Goal: Task Accomplishment & Management: Use online tool/utility

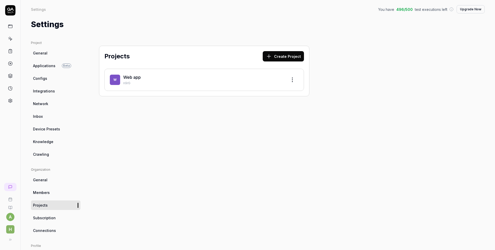
click at [142, 79] on div "Web app" at bounding box center [203, 77] width 160 height 6
click at [125, 77] on link "Web app" at bounding box center [132, 77] width 18 height 5
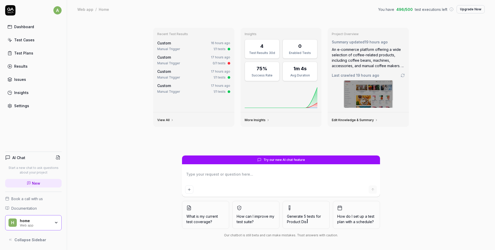
click at [27, 44] on link "Test Cases" at bounding box center [33, 40] width 56 height 10
type textarea "*"
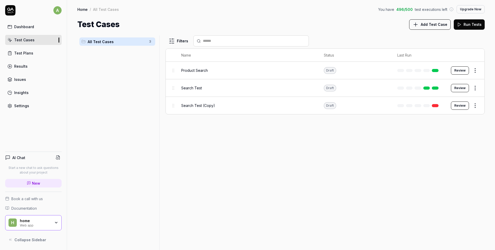
click at [435, 71] on link at bounding box center [435, 70] width 7 height 3
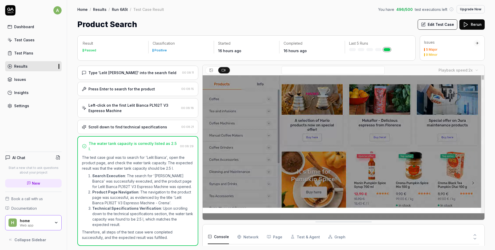
scroll to position [30, 0]
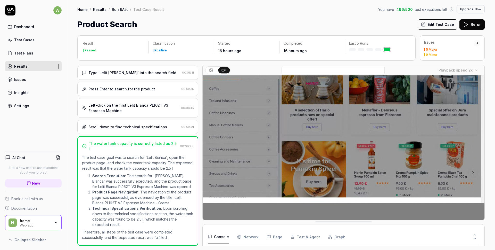
click at [473, 70] on body "a Dashboard Test Cases Test Plans Results Issues Insights Settings AI Chat Star…" at bounding box center [247, 125] width 495 height 250
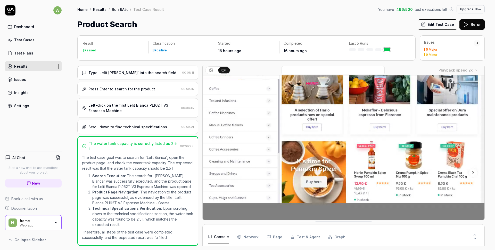
click at [474, 72] on body "a Dashboard Test Cases Test Plans Results Issues Insights Settings AI Chat Star…" at bounding box center [247, 125] width 495 height 250
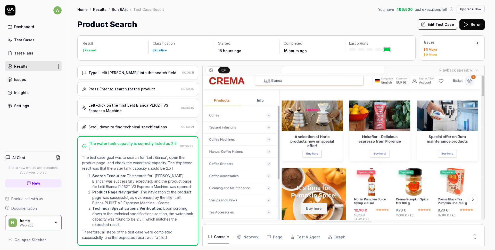
scroll to position [0, 0]
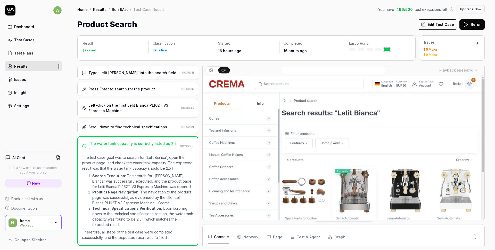
click at [209, 69] on button at bounding box center [211, 70] width 11 height 6
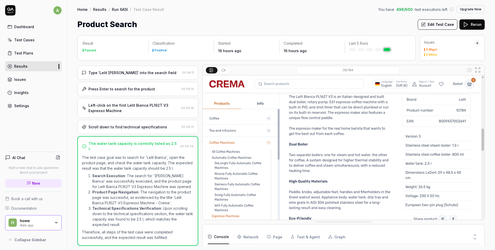
click at [223, 70] on icon at bounding box center [223, 70] width 4 height 4
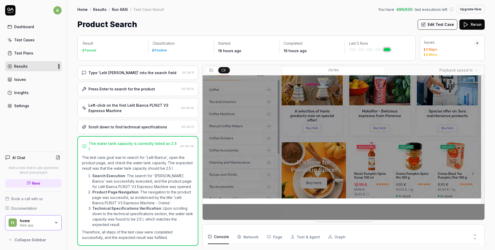
scroll to position [30, 0]
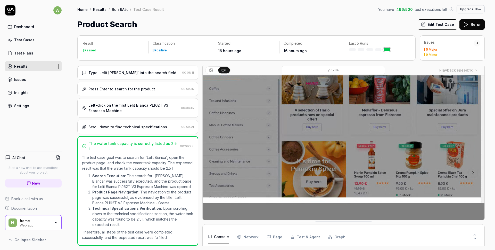
click at [474, 70] on body "a Dashboard Test Cases Test Plans Results Issues Insights Settings AI Chat Star…" at bounding box center [247, 125] width 495 height 250
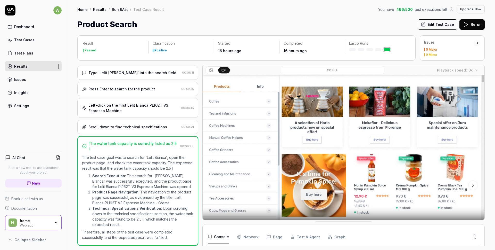
scroll to position [0, 0]
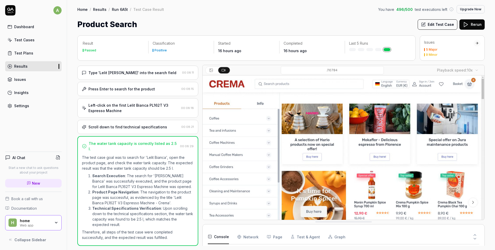
click at [469, 72] on body "a Dashboard Test Cases Test Plans Results Issues Insights Settings AI Chat Star…" at bounding box center [247, 125] width 495 height 250
click at [31, 42] on div "Test Cases" at bounding box center [24, 39] width 20 height 5
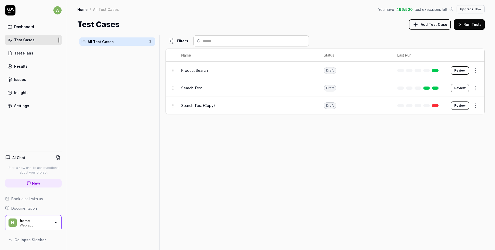
click at [473, 71] on html "a Dashboard Test Cases Test Plans Results Issues Insights Settings AI Chat Star…" at bounding box center [247, 125] width 495 height 250
click at [353, 138] on html "a Dashboard Test Cases Test Plans Results Issues Insights Settings AI Chat Star…" at bounding box center [247, 125] width 495 height 250
click at [468, 70] on button "Review" at bounding box center [460, 70] width 18 height 8
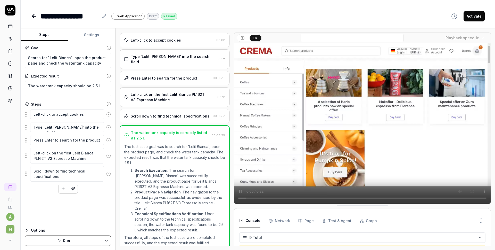
scroll to position [78, 0]
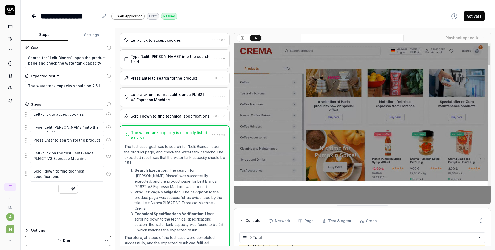
click at [104, 241] on html "**********" at bounding box center [247, 125] width 495 height 250
click at [105, 240] on html "**********" at bounding box center [247, 125] width 495 height 250
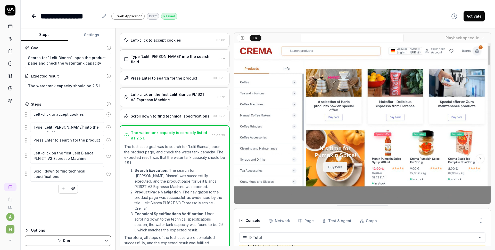
click at [34, 229] on div "Options" at bounding box center [71, 230] width 80 height 6
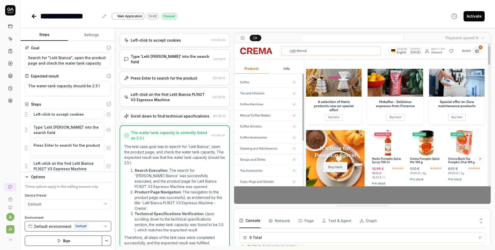
click at [104, 223] on button "Default environment Default" at bounding box center [68, 226] width 86 height 10
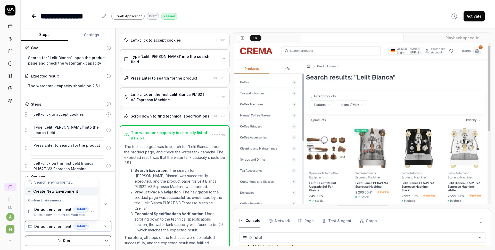
click at [104, 223] on button "Default environment Default" at bounding box center [68, 226] width 86 height 10
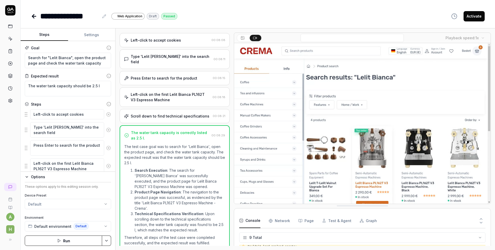
click at [104, 206] on html "**********" at bounding box center [247, 125] width 495 height 250
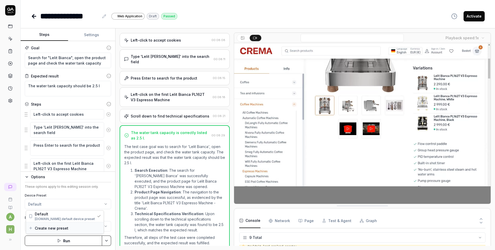
click at [71, 227] on div "Create new preset" at bounding box center [65, 227] width 78 height 11
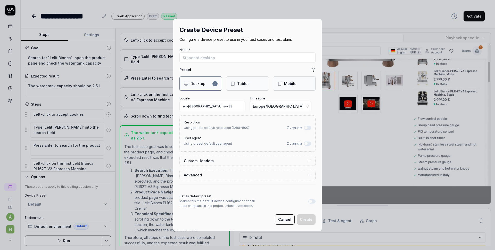
type textarea "*"
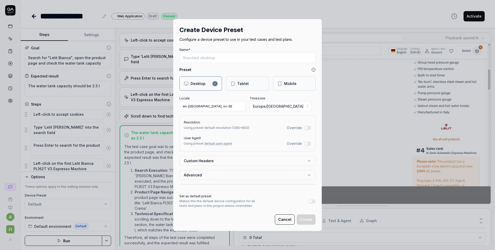
click at [277, 83] on icon at bounding box center [279, 83] width 5 height 5
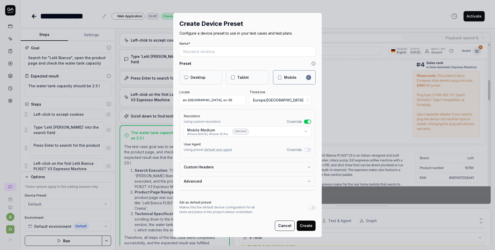
click at [304, 130] on body "**********" at bounding box center [247, 125] width 495 height 250
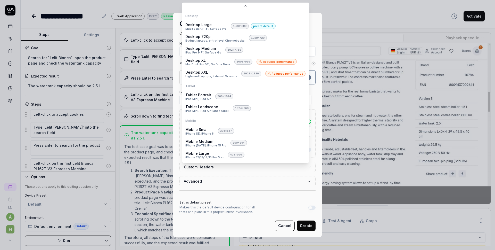
scroll to position [11, 0]
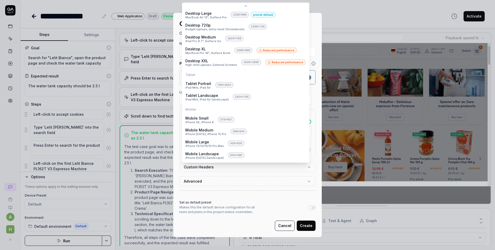
click at [261, 192] on div "**********" at bounding box center [247, 125] width 495 height 250
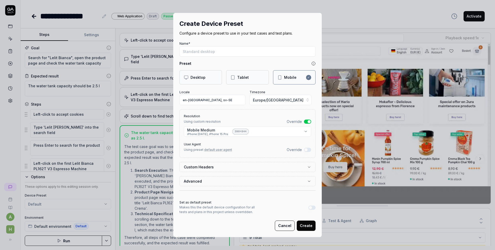
click at [306, 227] on button "Create" at bounding box center [306, 225] width 19 height 10
type input "Mobile - iPhone 15"
type textarea "*"
type input "Mobile - iPhone 15 Pro"
click at [304, 228] on button "Create" at bounding box center [306, 225] width 19 height 10
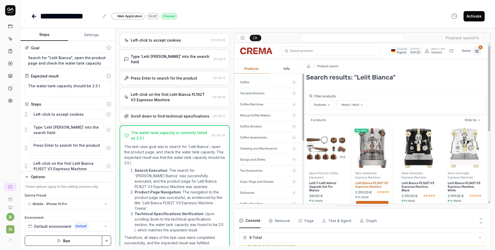
click at [58, 241] on icon "button" at bounding box center [59, 240] width 4 height 4
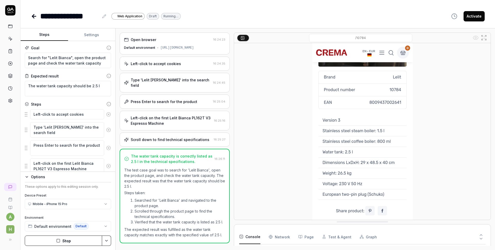
type textarea "*"
click at [35, 18] on icon at bounding box center [34, 16] width 6 height 6
